Goal: Task Accomplishment & Management: Use online tool/utility

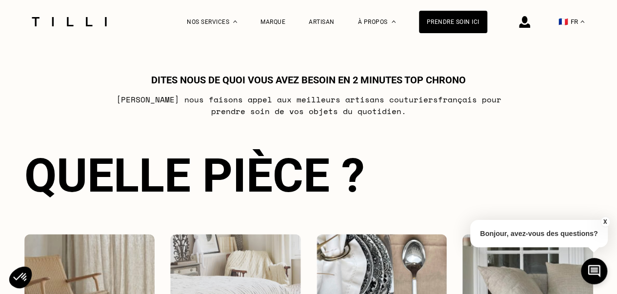
scroll to position [678, 0]
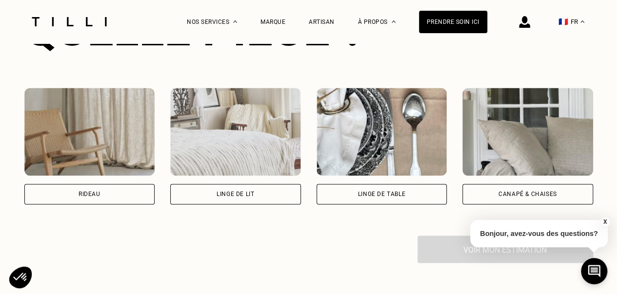
click at [95, 202] on div "Rideau" at bounding box center [89, 194] width 131 height 20
select select "FR"
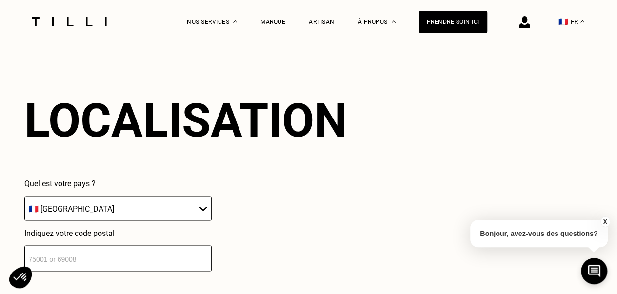
scroll to position [856, 0]
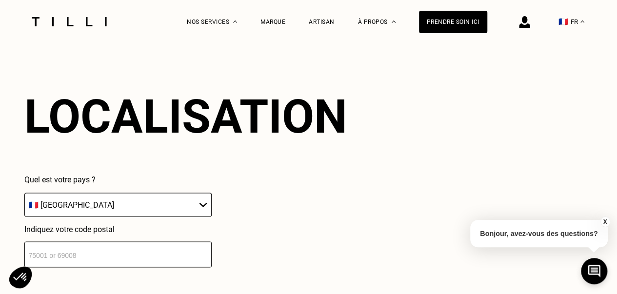
click at [42, 254] on input "number" at bounding box center [117, 255] width 187 height 26
type input "75015"
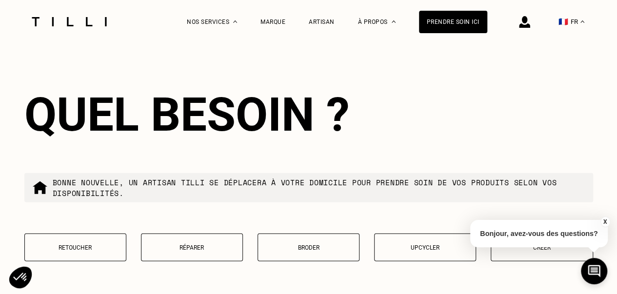
scroll to position [1245, 0]
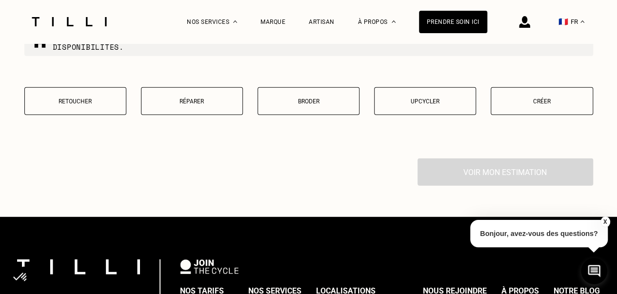
click at [69, 112] on button "Retoucher" at bounding box center [75, 101] width 102 height 28
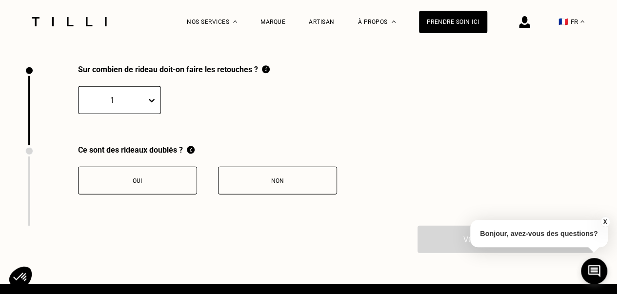
scroll to position [1349, 0]
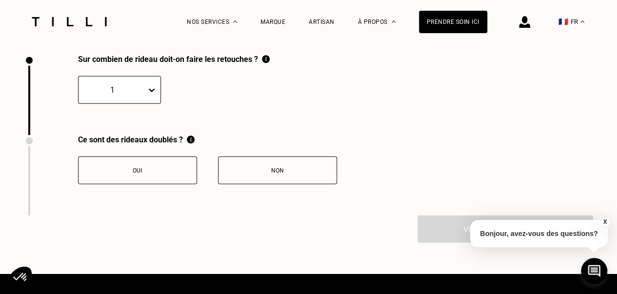
click at [148, 95] on icon at bounding box center [152, 90] width 10 height 10
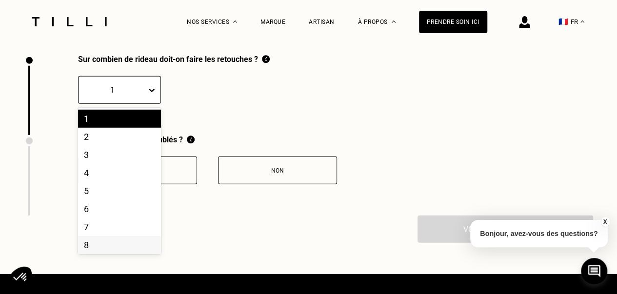
click at [80, 254] on div "8" at bounding box center [119, 245] width 83 height 18
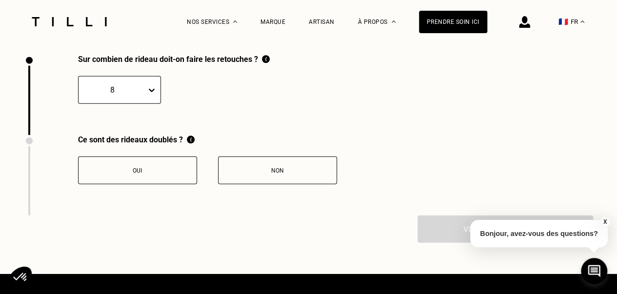
click at [278, 183] on button "Non" at bounding box center [277, 171] width 119 height 28
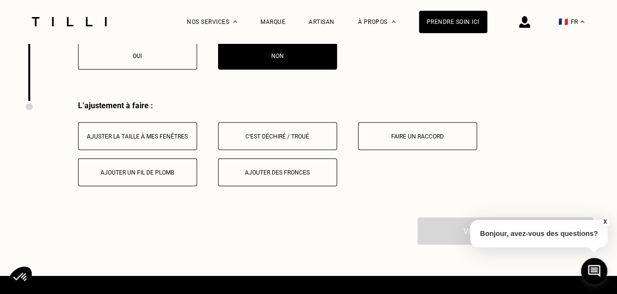
scroll to position [1511, 0]
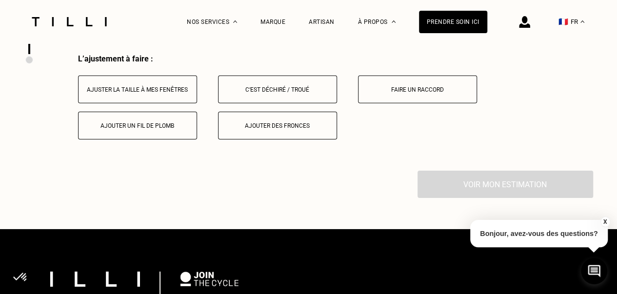
click at [147, 103] on button "Ajuster la taille à mes fenêtres" at bounding box center [137, 90] width 119 height 28
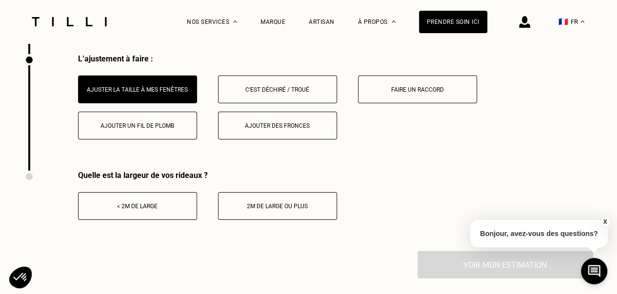
click at [130, 210] on div "< 2m de large" at bounding box center [137, 206] width 108 height 7
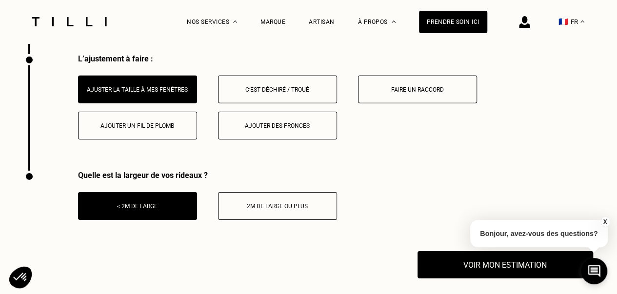
scroll to position [1559, 0]
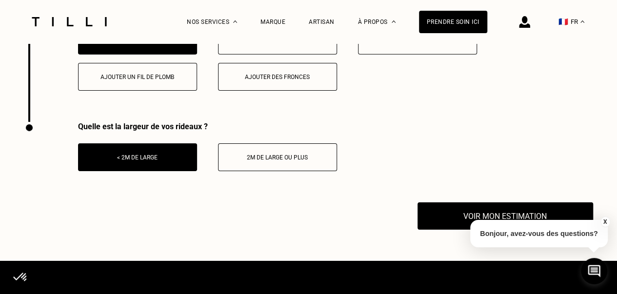
click at [426, 220] on button "Voir mon estimation" at bounding box center [506, 215] width 176 height 27
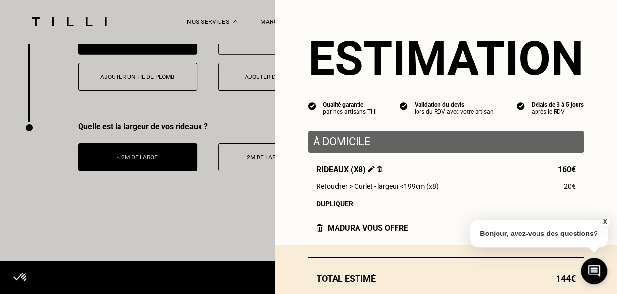
click at [605, 221] on button "X" at bounding box center [605, 222] width 10 height 11
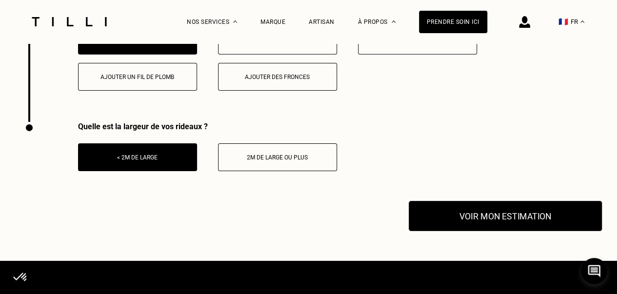
click at [486, 229] on button "Voir mon estimation" at bounding box center [505, 216] width 193 height 30
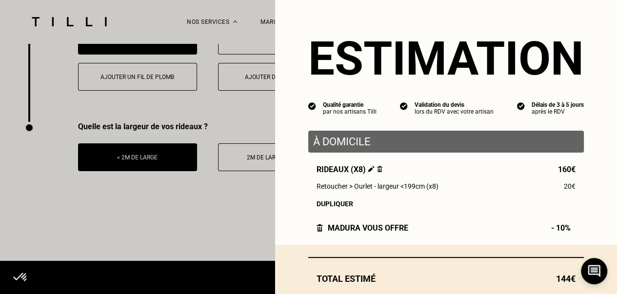
scroll to position [49, 0]
